Goal: Task Accomplishment & Management: Use online tool/utility

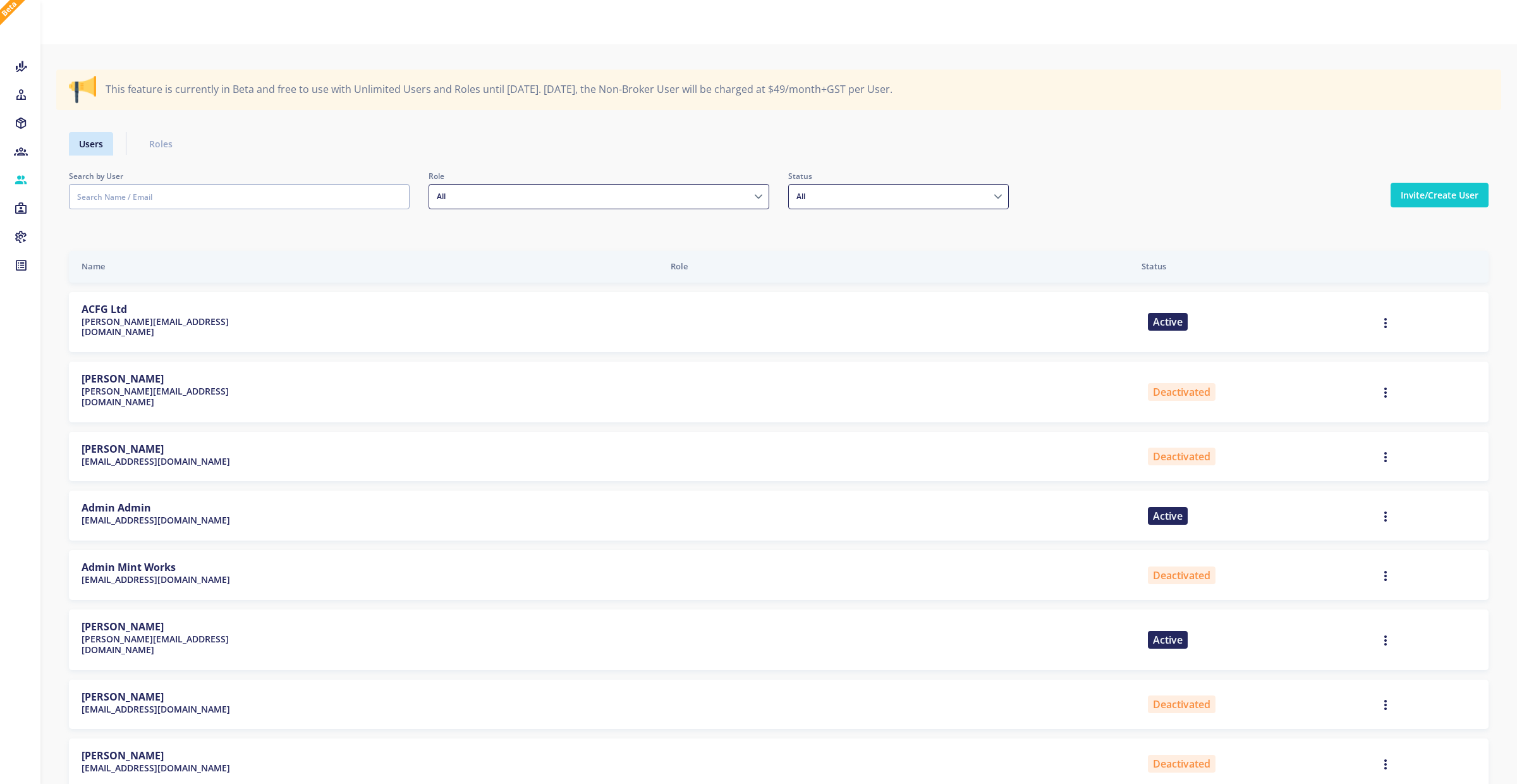
select select
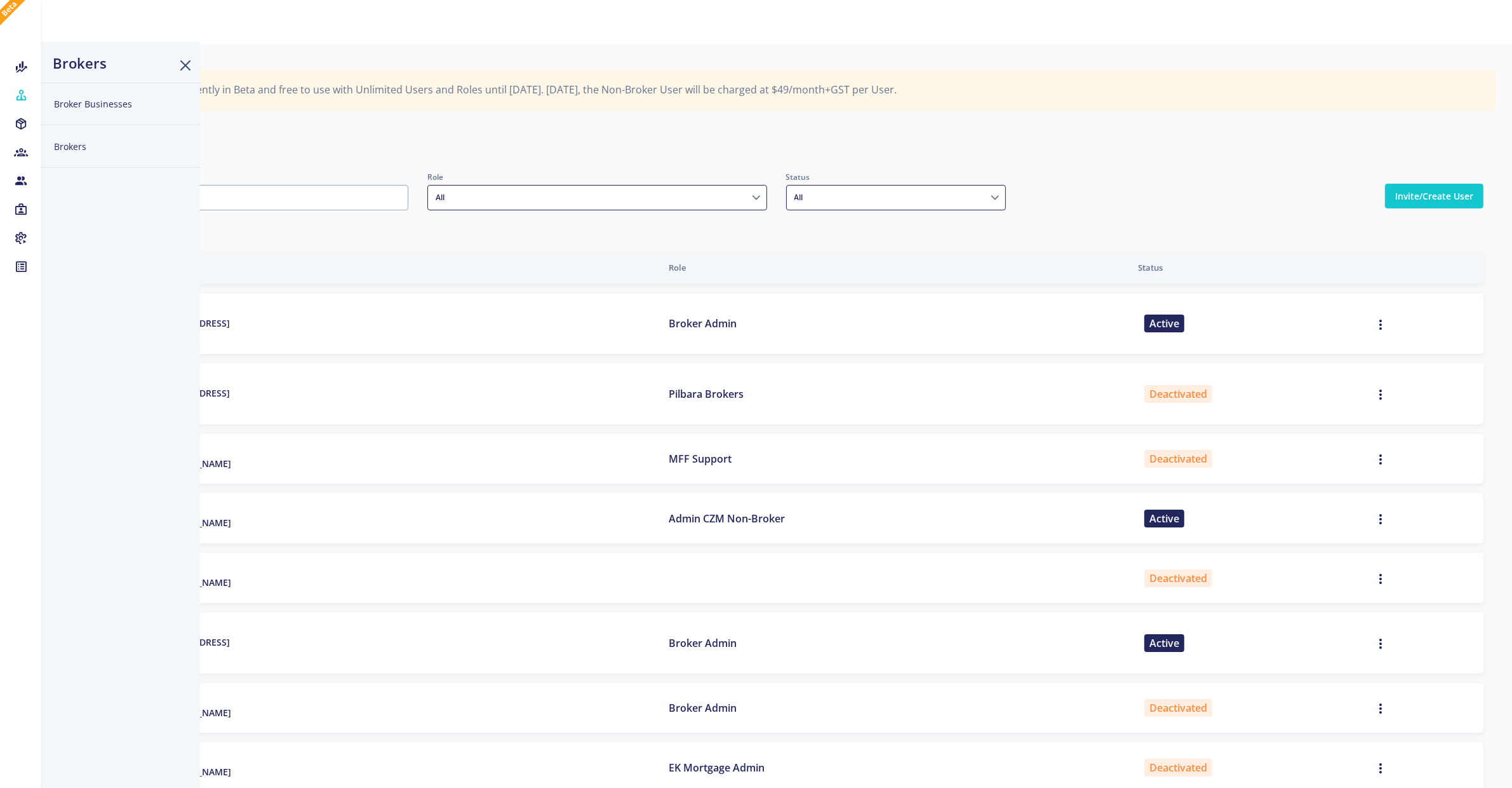
click at [74, 149] on button "Brokers" at bounding box center [120, 146] width 159 height 43
select select
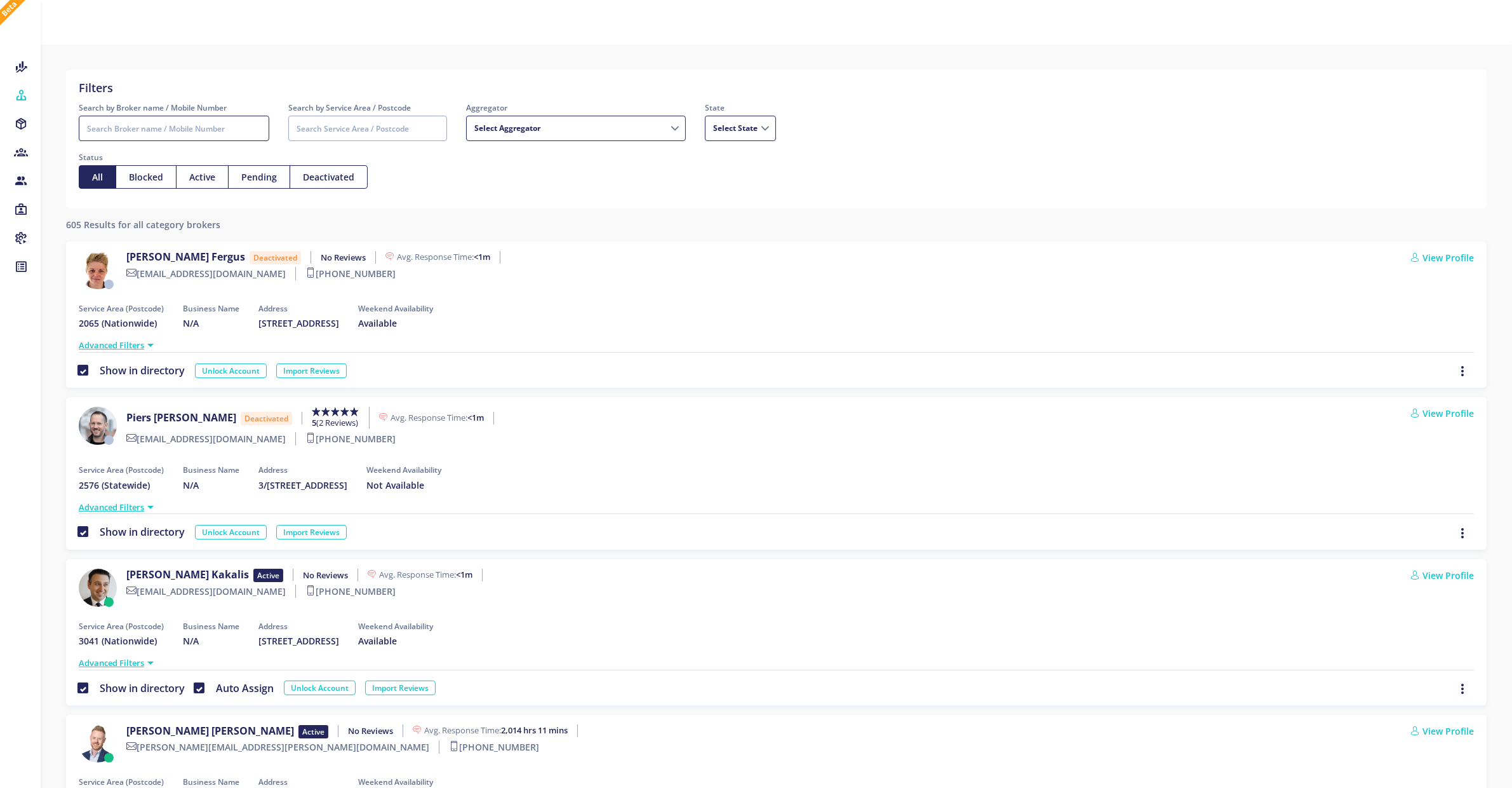
click at [222, 128] on input "Search by Broker name / Mobile Number" at bounding box center [174, 128] width 190 height 25
type input "juancho"
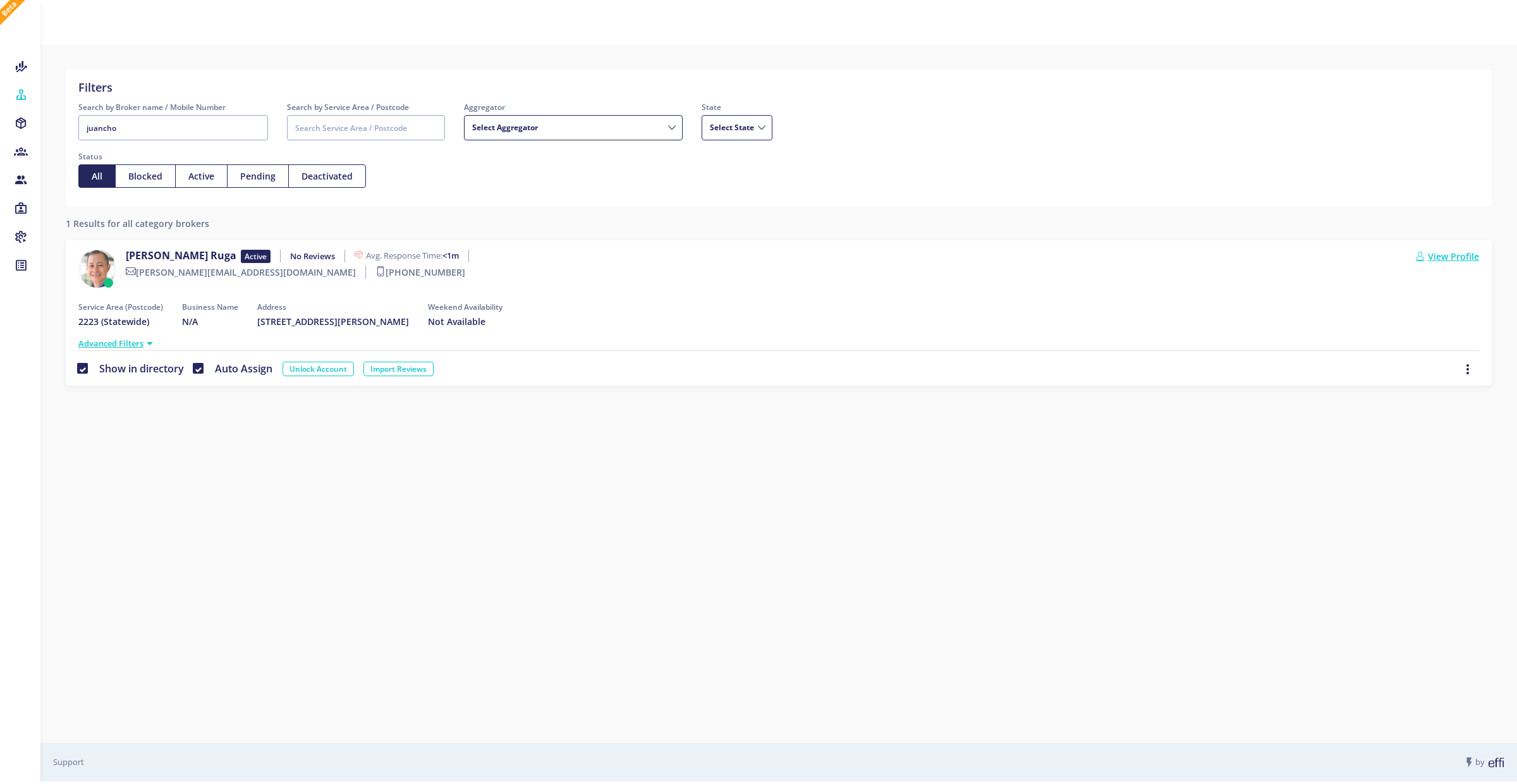
click at [1461, 253] on link "View Profile" at bounding box center [1447, 256] width 63 height 13
click at [1459, 257] on link "View Profile" at bounding box center [1447, 256] width 63 height 13
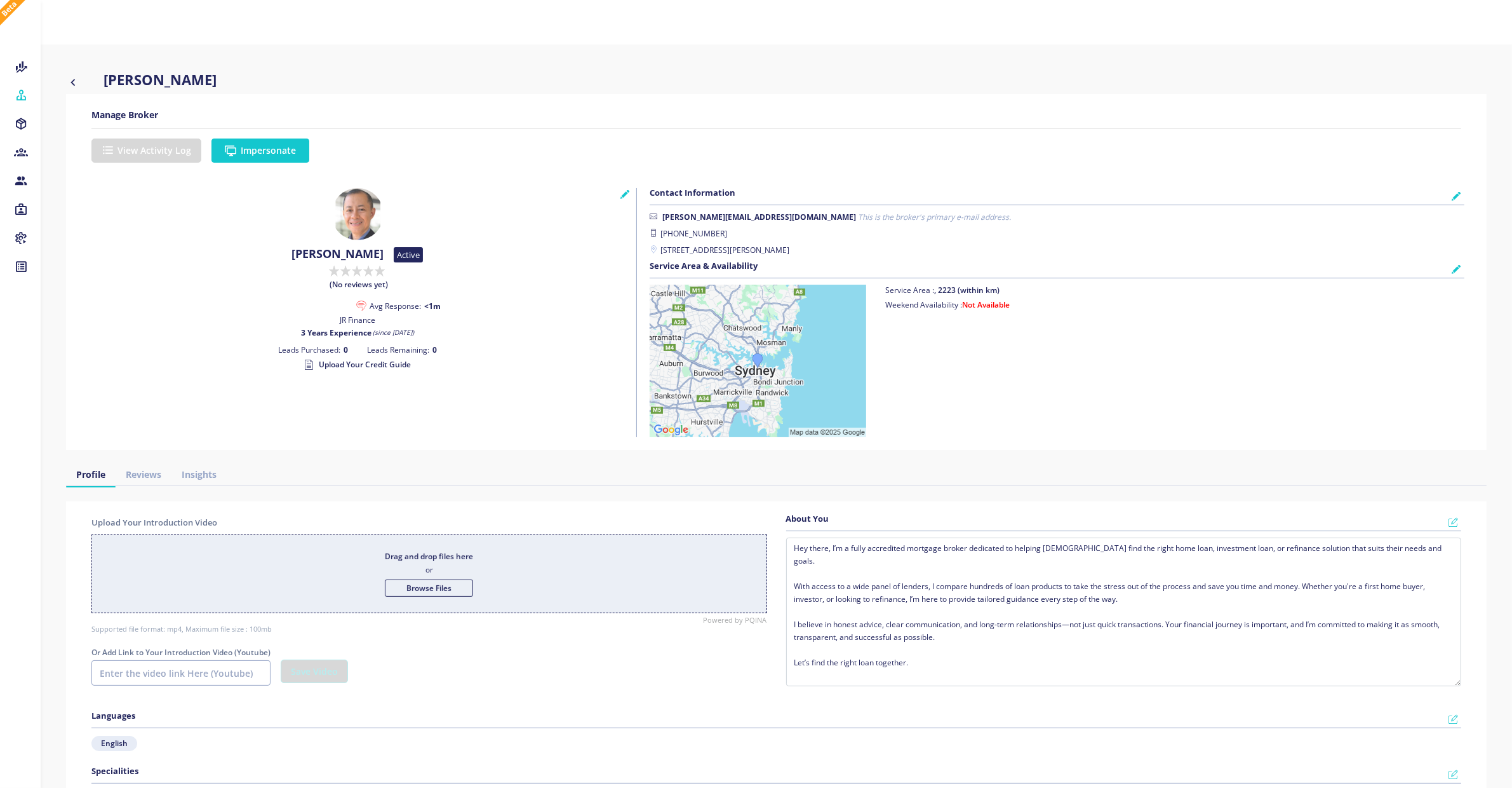
click at [279, 146] on button "Impersonate" at bounding box center [260, 151] width 98 height 24
